Goal: Task Accomplishment & Management: Manage account settings

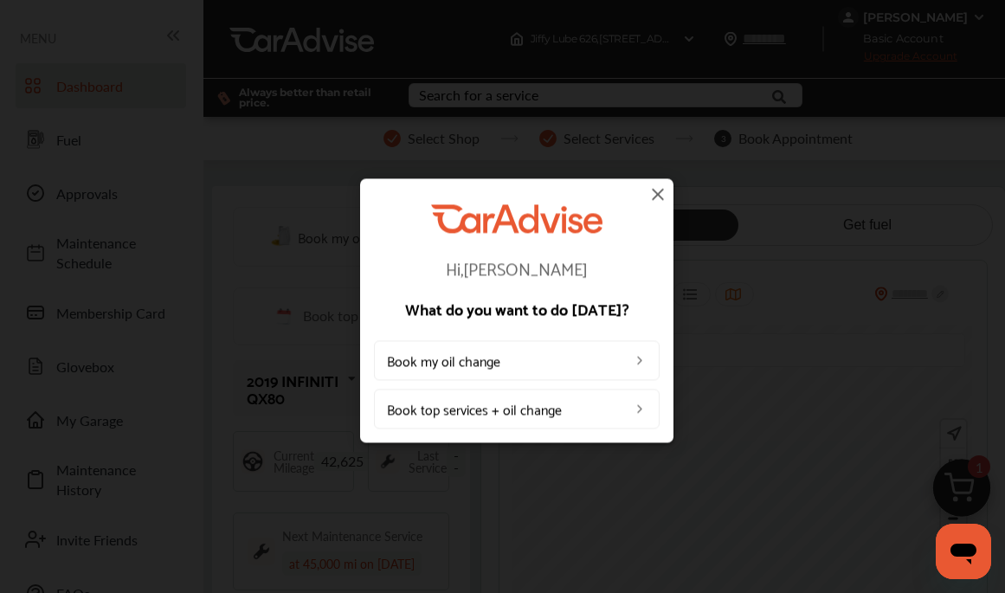
click at [659, 194] on img at bounding box center [657, 193] width 21 height 21
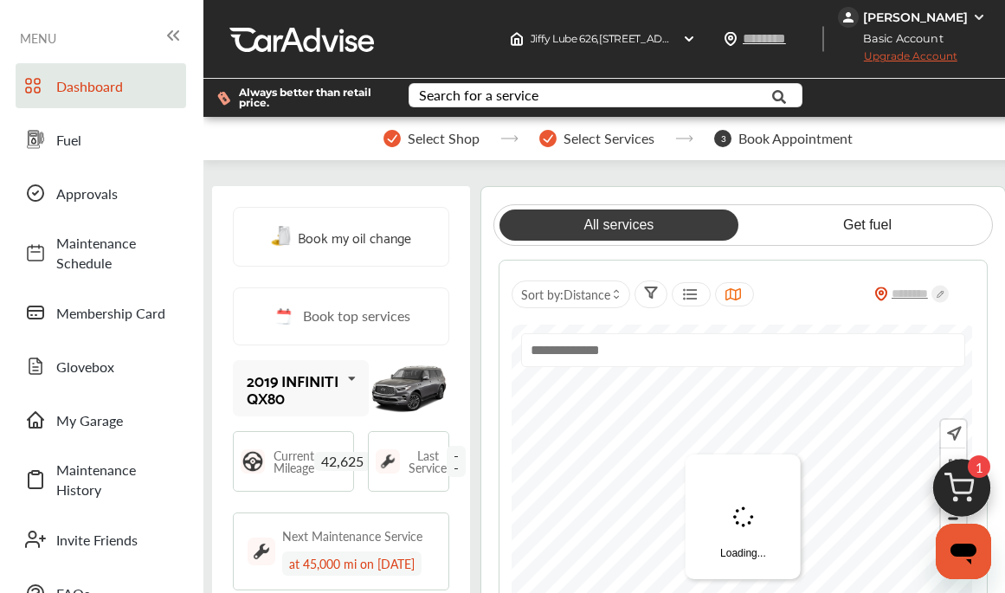
click at [964, 23] on div "[PERSON_NAME]" at bounding box center [915, 18] width 105 height 16
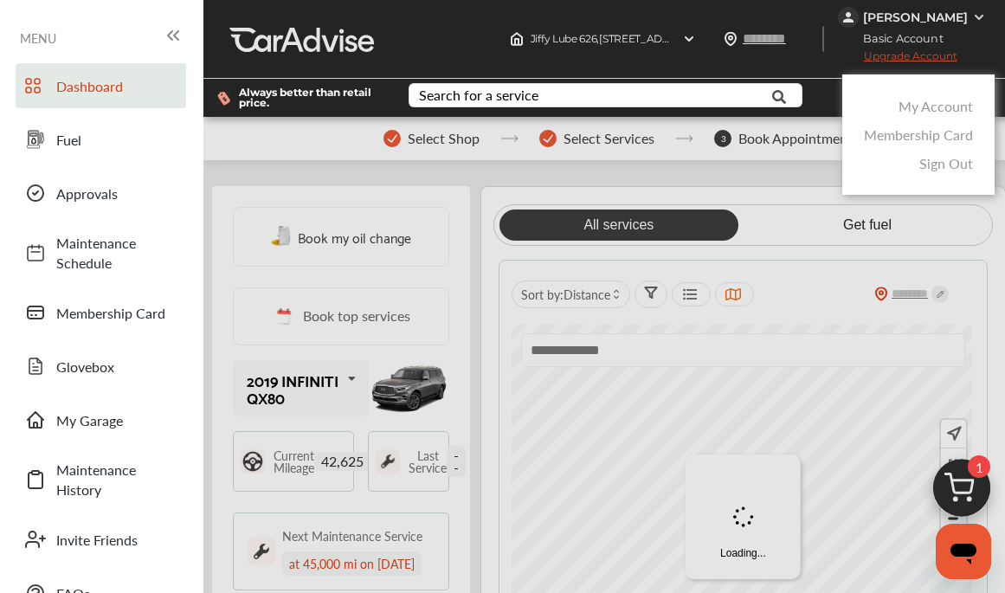
click at [959, 101] on link "My Account" at bounding box center [935, 106] width 74 height 20
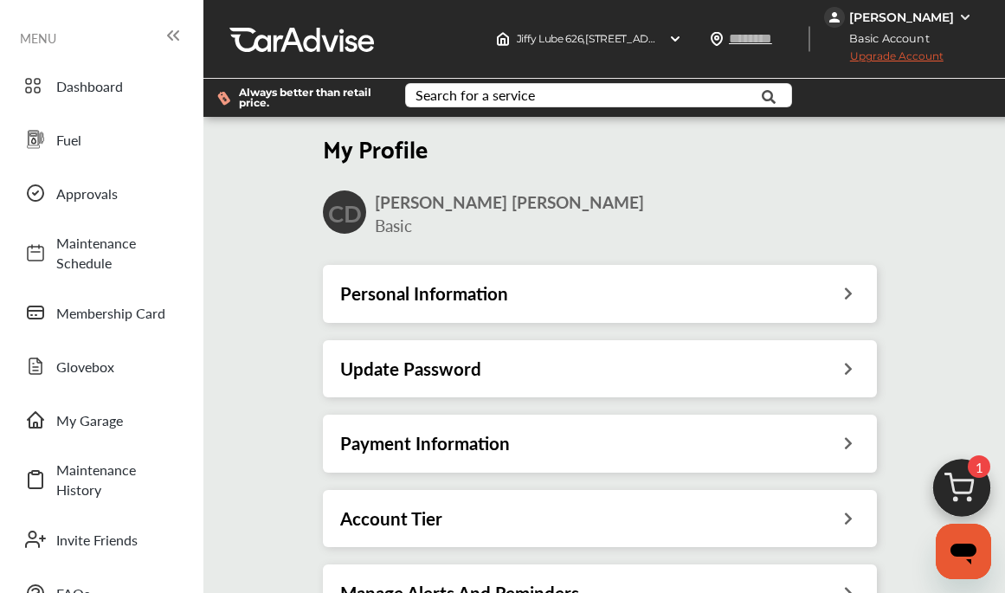
click at [605, 441] on div "Payment Information" at bounding box center [599, 443] width 519 height 23
